Goal: Task Accomplishment & Management: Manage account settings

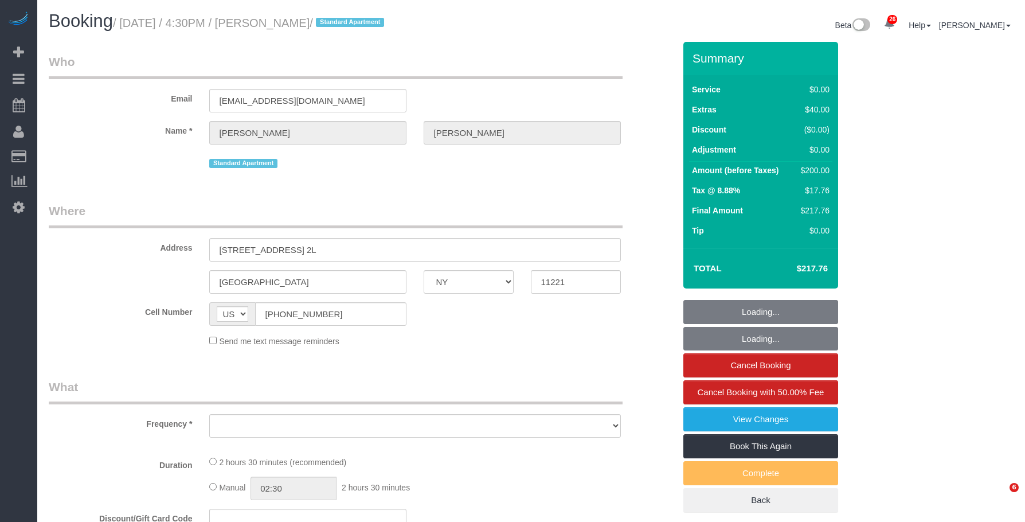
select select "NY"
select select "object:821"
select select "string:stripe-pm_1SAfHk4VGloSiKo7F2uKM6XW"
select select "1"
select select "number:89"
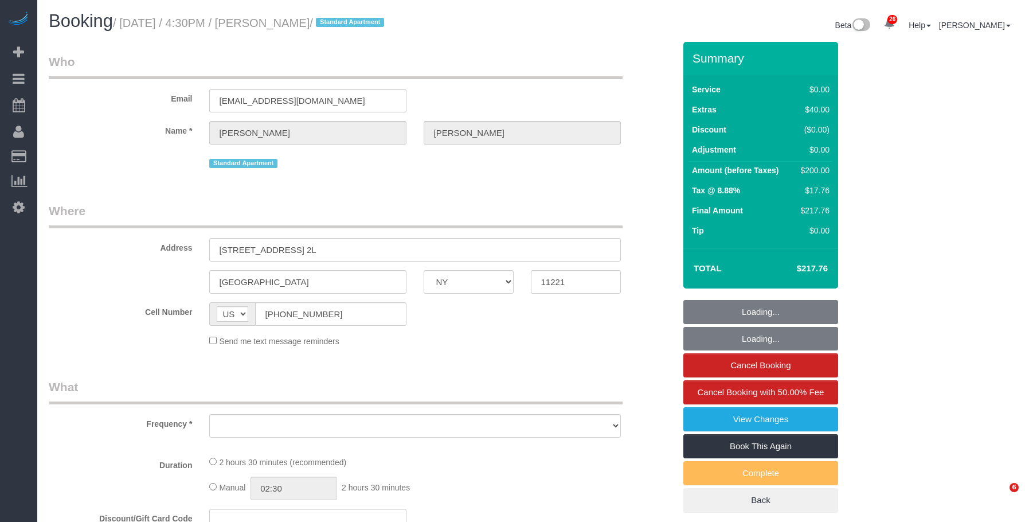
select select "number:90"
select select "number:15"
select select "number:7"
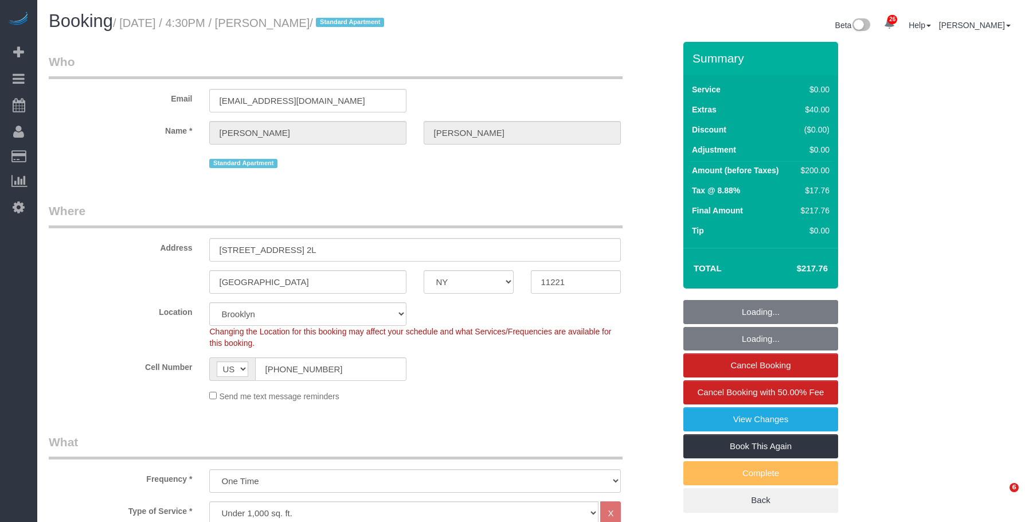
select select "object:1087"
select select "1"
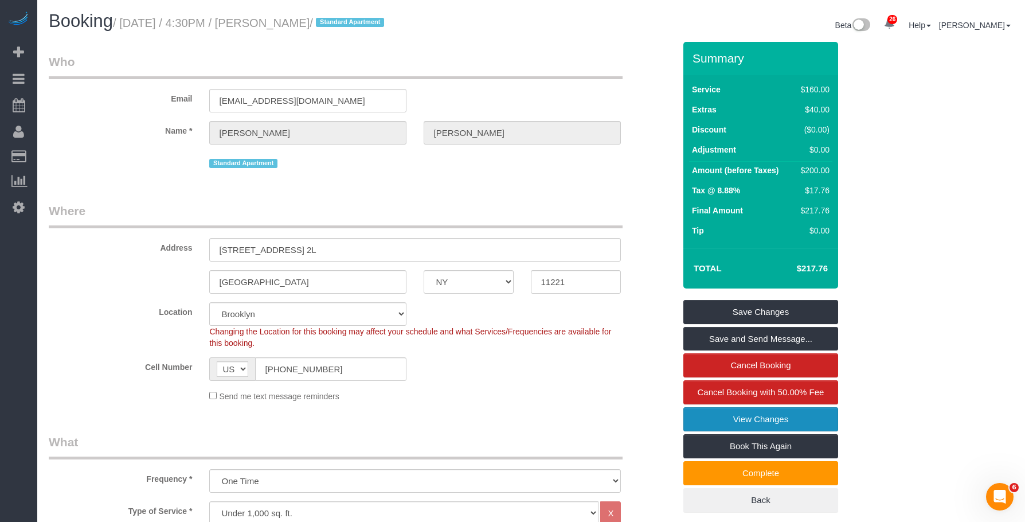
click at [796, 416] on link "View Changes" at bounding box center [761, 419] width 155 height 24
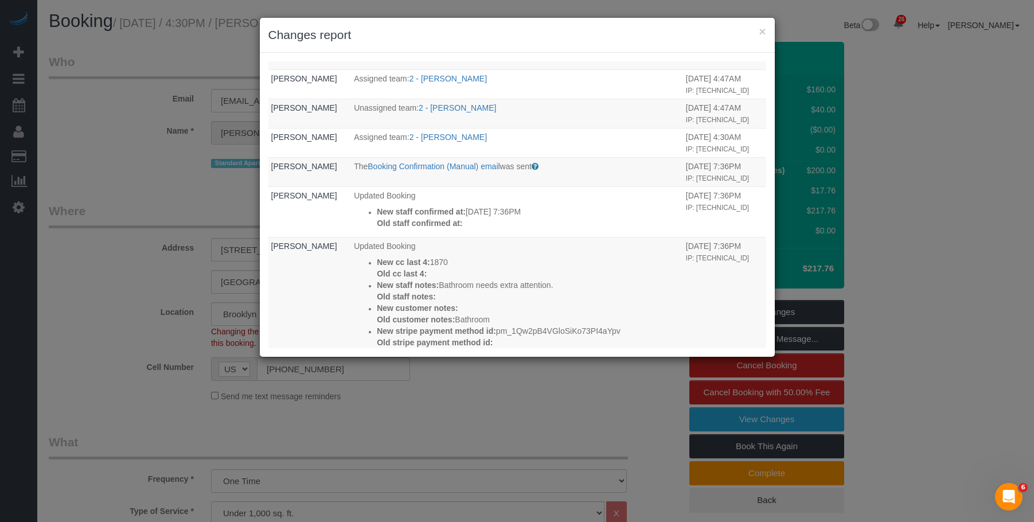
scroll to position [510, 0]
